Goal: Task Accomplishment & Management: Use online tool/utility

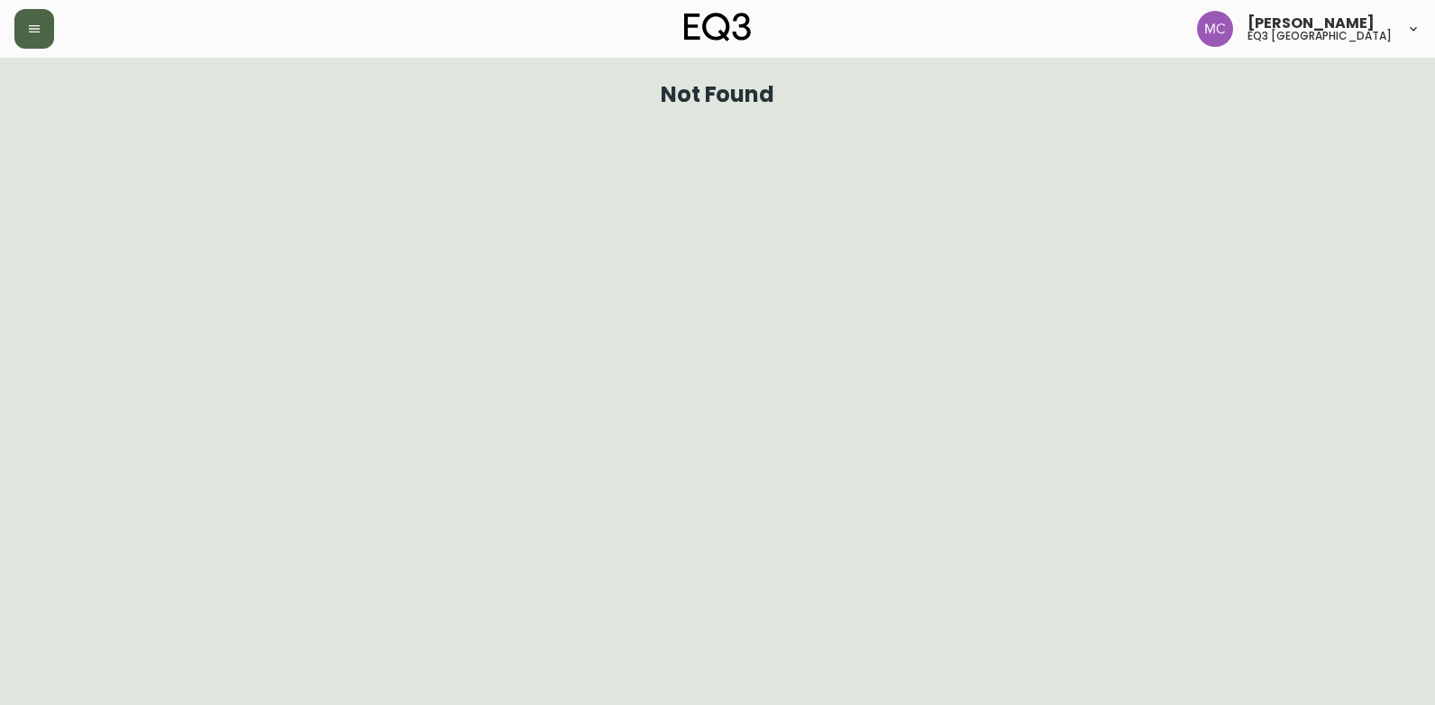
click at [42, 26] on button "button" at bounding box center [34, 29] width 40 height 40
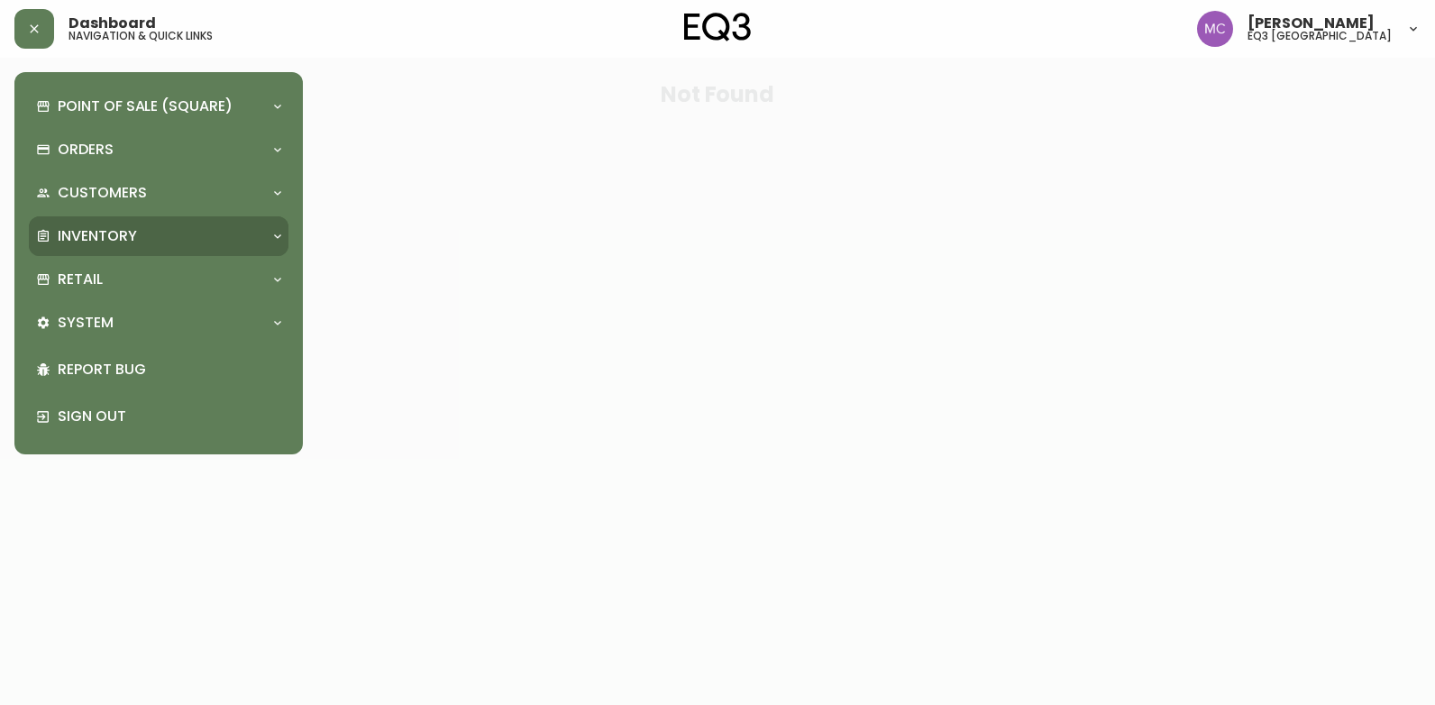
click at [188, 232] on div "Inventory" at bounding box center [149, 236] width 227 height 20
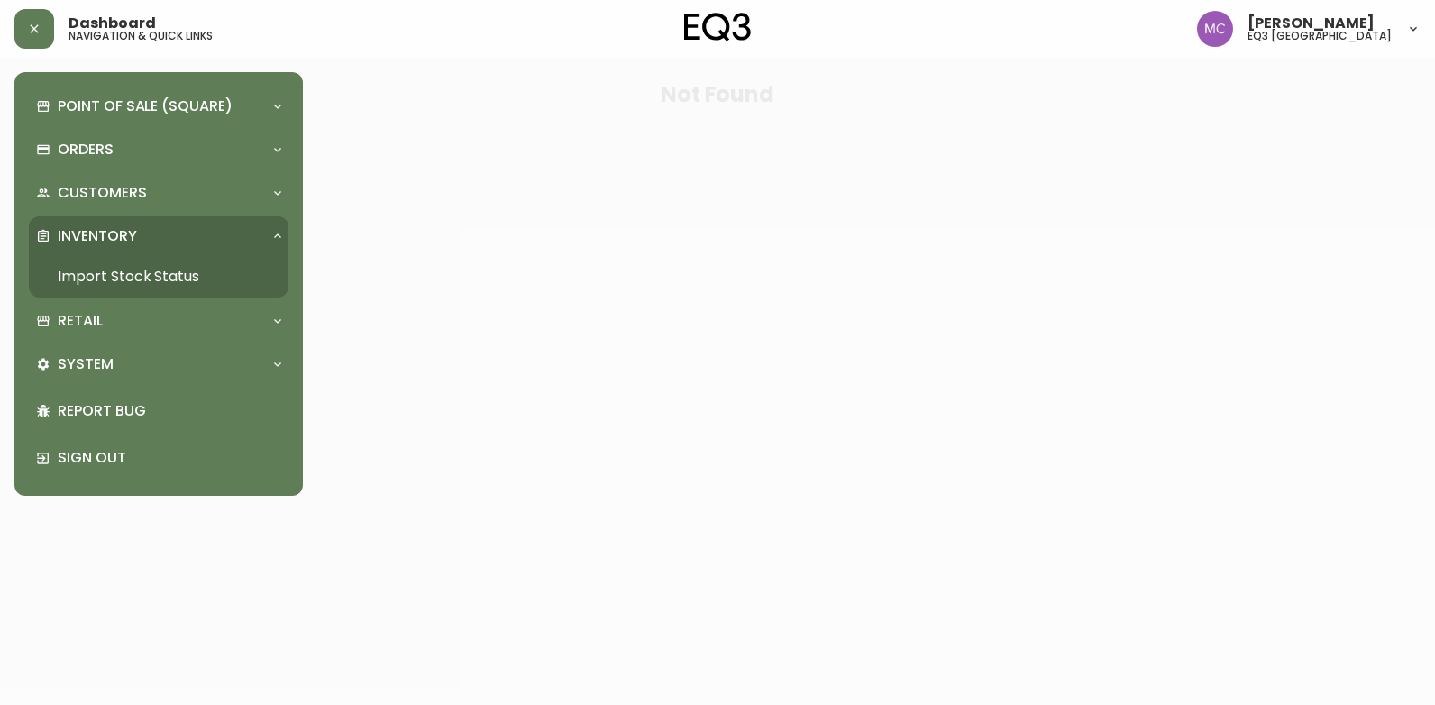
click at [162, 277] on link "Import Stock Status" at bounding box center [159, 276] width 260 height 41
